Goal: Navigation & Orientation: Find specific page/section

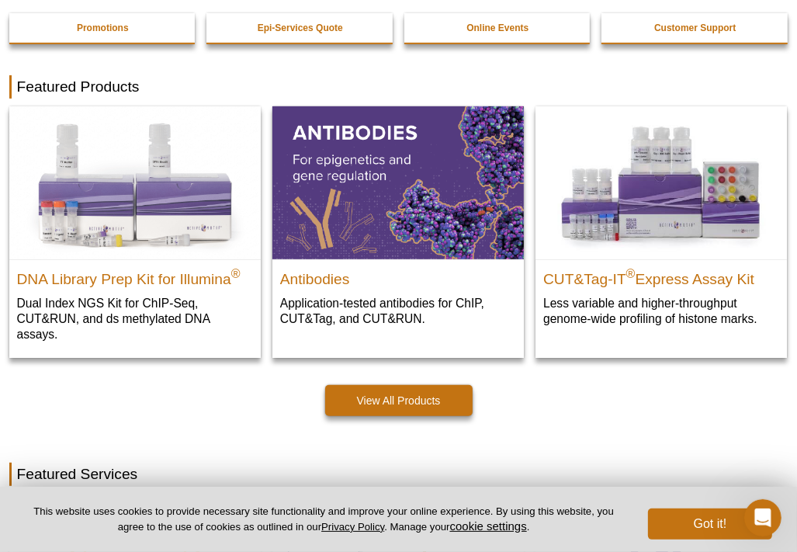
scroll to position [233, 0]
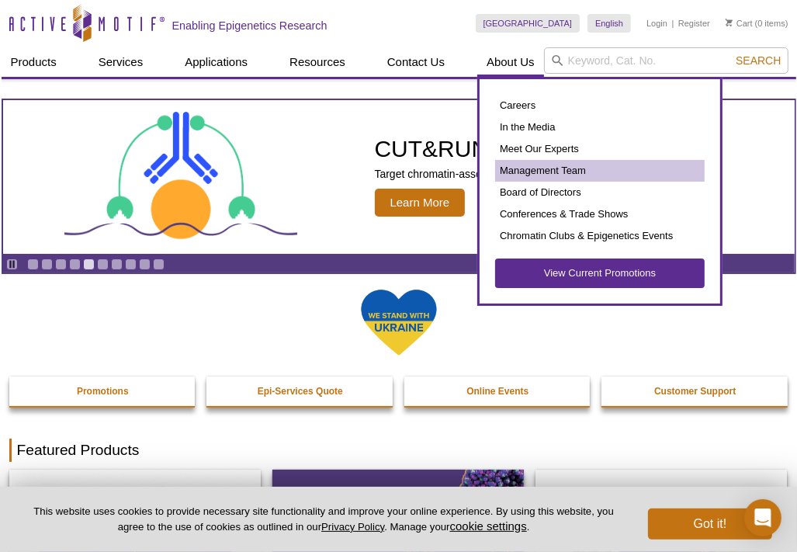
scroll to position [78, 0]
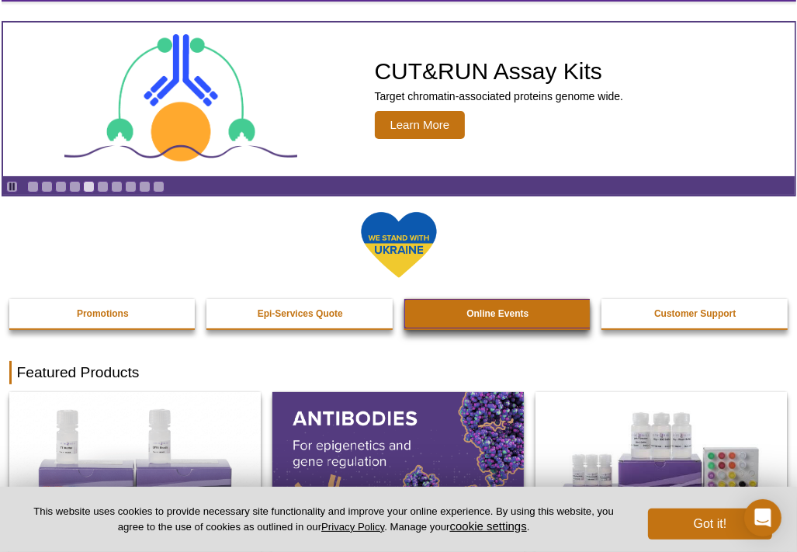
click at [555, 308] on link "Online Events" at bounding box center [498, 313] width 188 height 29
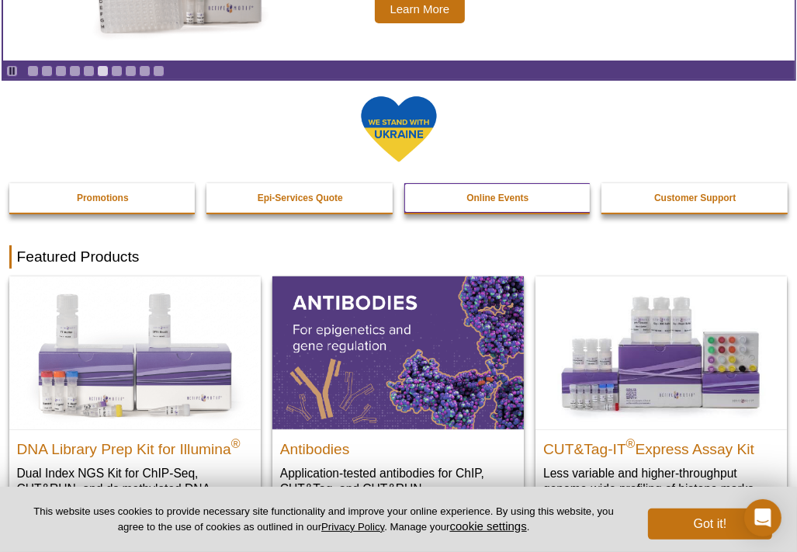
scroll to position [230, 0]
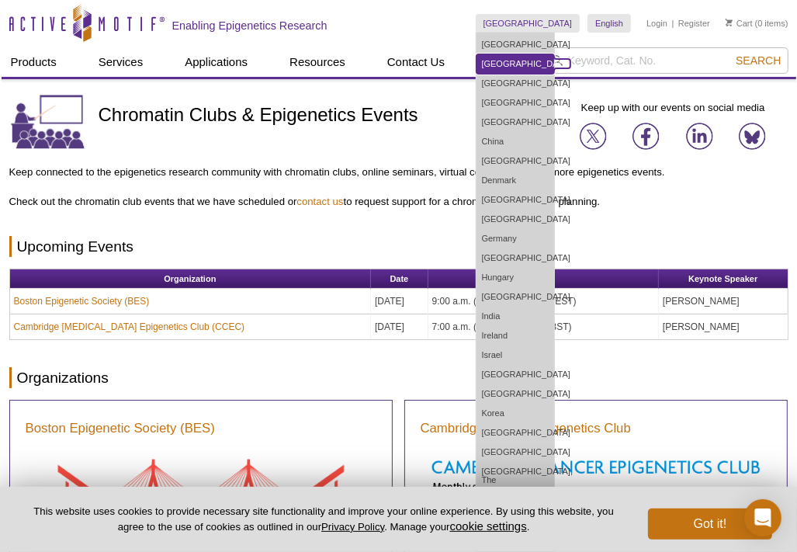
click at [554, 61] on link "[GEOGRAPHIC_DATA]" at bounding box center [516, 63] width 78 height 19
